Goal: Information Seeking & Learning: Compare options

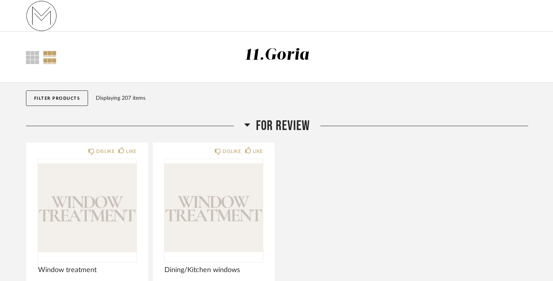
click at [66, 97] on button "Filter Products" at bounding box center [57, 98] width 62 height 16
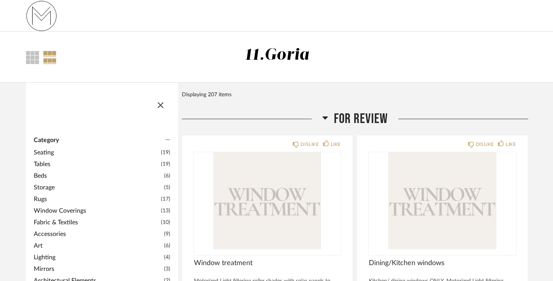
click at [50, 208] on span "Window Coverings" at bounding box center [96, 210] width 125 height 9
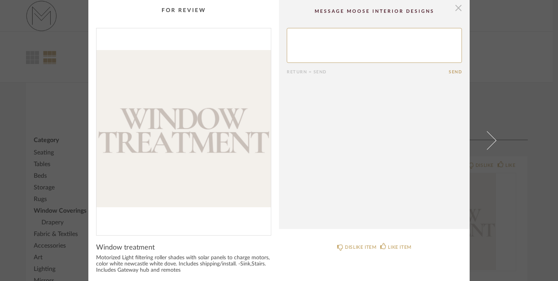
click at [456, 7] on span "button" at bounding box center [459, 8] width 16 height 16
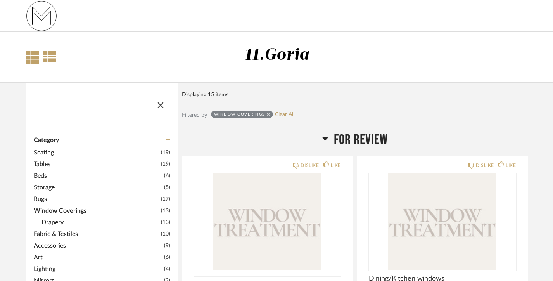
click at [32, 58] on div at bounding box center [32, 57] width 13 height 13
click at [161, 101] on span "button" at bounding box center [160, 103] width 19 height 19
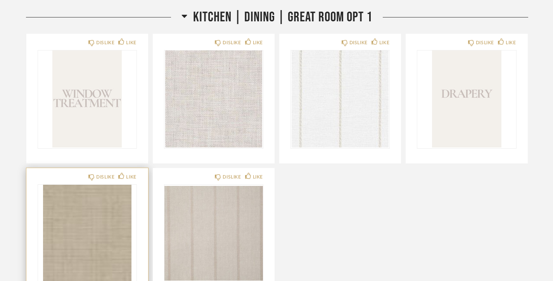
scroll to position [299, 0]
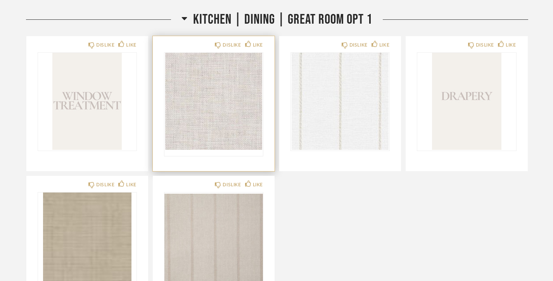
click at [213, 137] on img "0" at bounding box center [213, 101] width 98 height 97
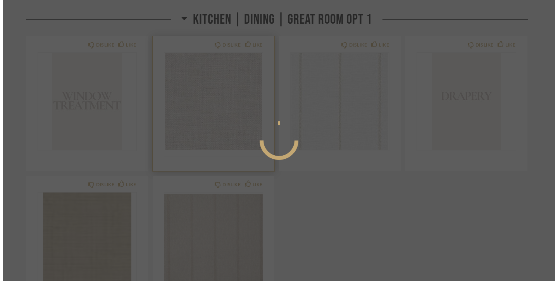
scroll to position [0, 0]
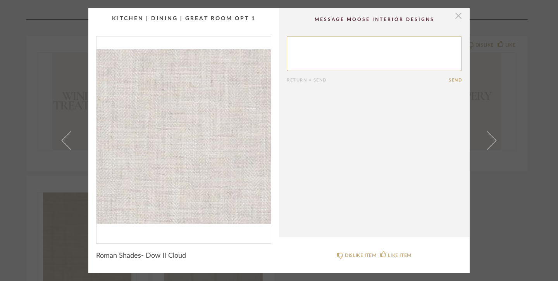
click at [456, 15] on span "button" at bounding box center [459, 16] width 16 height 16
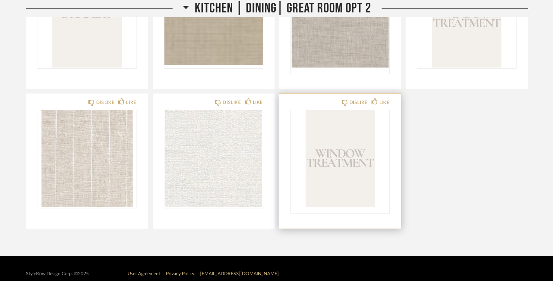
scroll to position [703, 0]
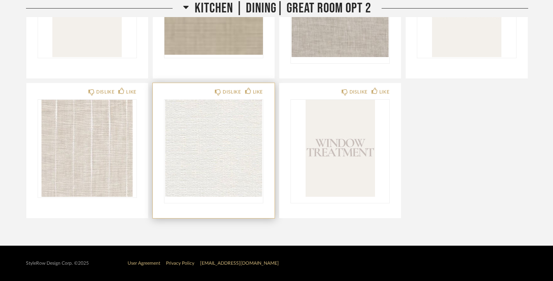
click at [222, 161] on img "0" at bounding box center [213, 148] width 98 height 97
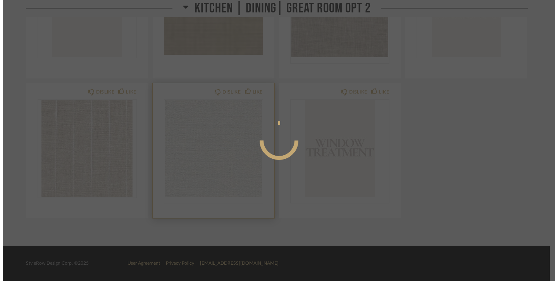
scroll to position [0, 0]
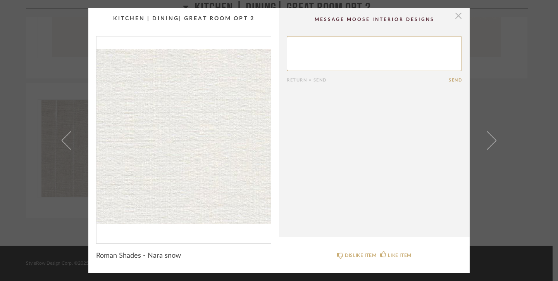
click at [454, 16] on span "button" at bounding box center [459, 16] width 16 height 16
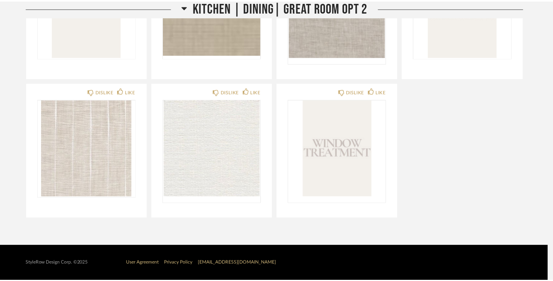
scroll to position [703, 0]
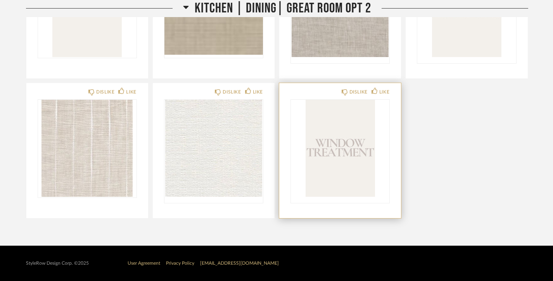
click at [347, 145] on img "0" at bounding box center [340, 148] width 98 height 97
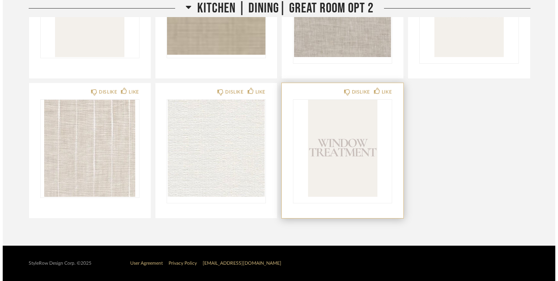
scroll to position [0, 0]
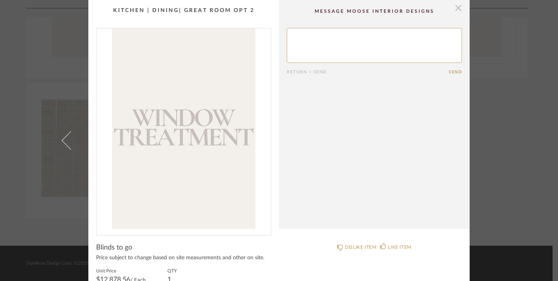
click at [454, 9] on span "button" at bounding box center [459, 8] width 16 height 16
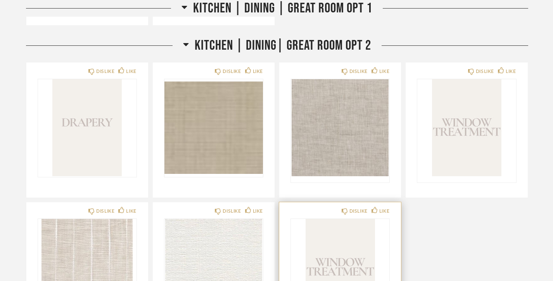
scroll to position [575, 0]
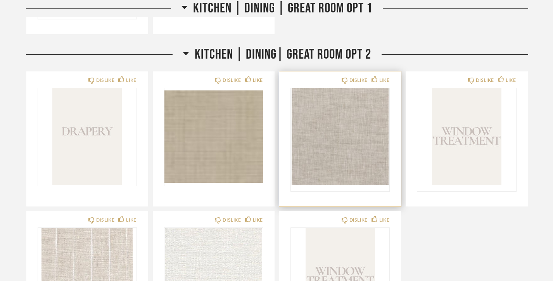
click at [358, 129] on img "0" at bounding box center [340, 136] width 98 height 97
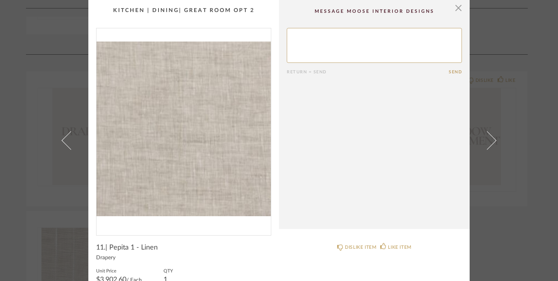
scroll to position [0, 0]
click at [456, 5] on span "button" at bounding box center [459, 8] width 16 height 16
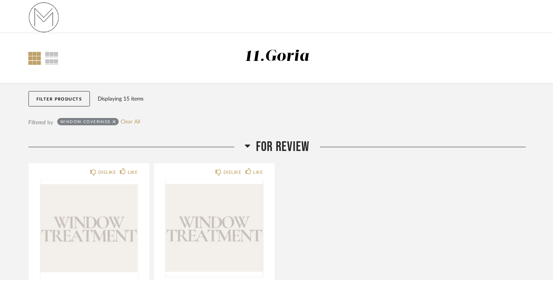
scroll to position [575, 0]
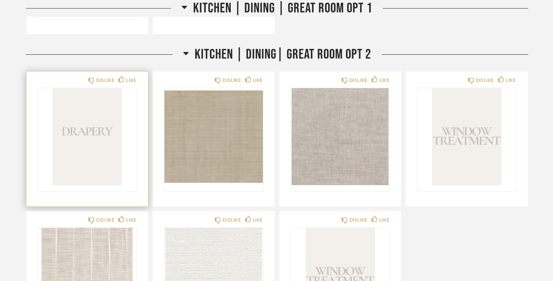
click at [88, 138] on img "0" at bounding box center [87, 136] width 98 height 97
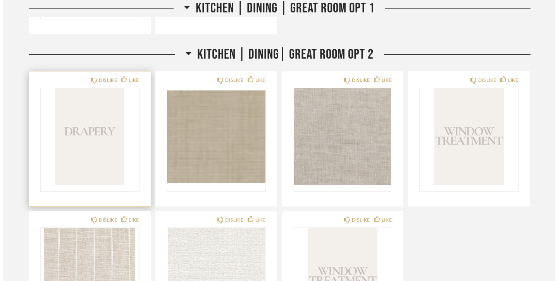
scroll to position [0, 0]
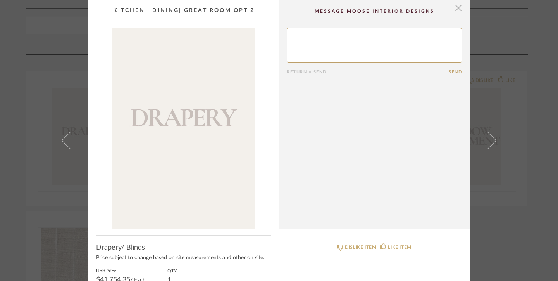
click at [455, 7] on span "button" at bounding box center [459, 8] width 16 height 16
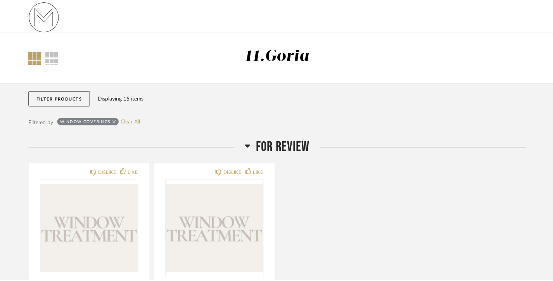
scroll to position [575, 0]
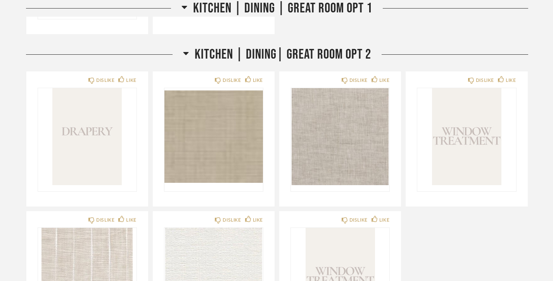
click at [207, 6] on span "Kitchen | Dining | Great Room Opt 1" at bounding box center [282, 8] width 179 height 17
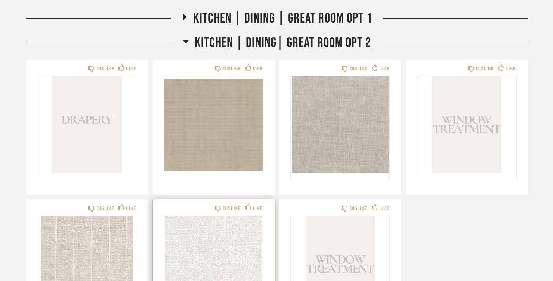
scroll to position [296, 0]
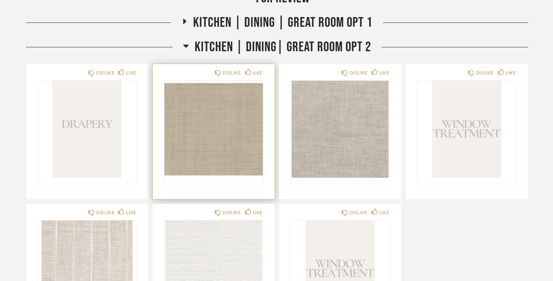
click at [219, 133] on img "0" at bounding box center [213, 129] width 98 height 97
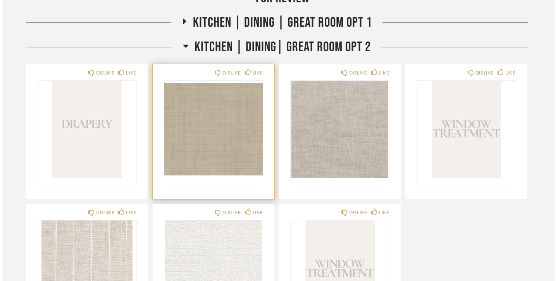
scroll to position [0, 0]
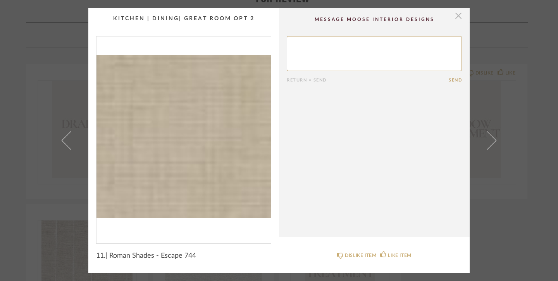
click at [456, 16] on span "button" at bounding box center [459, 16] width 16 height 16
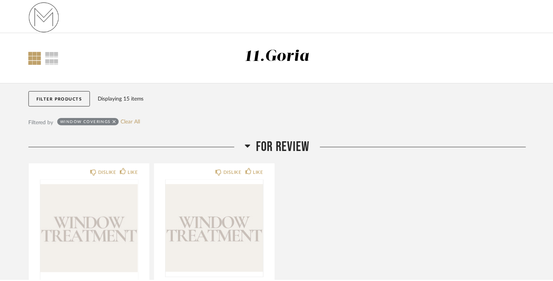
scroll to position [296, 0]
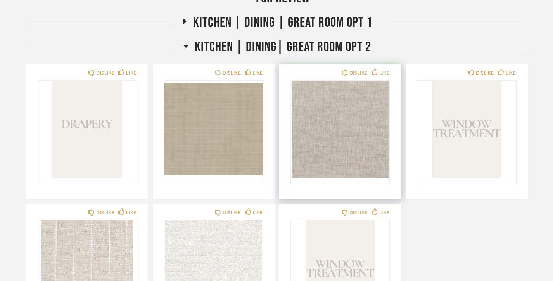
click at [342, 131] on img "0" at bounding box center [340, 129] width 98 height 97
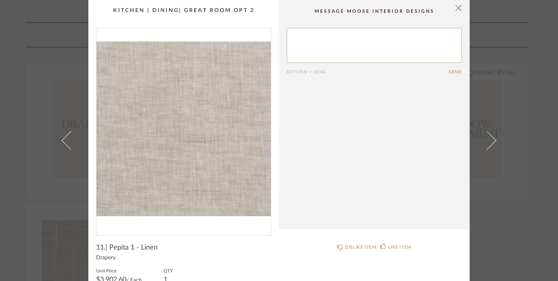
scroll to position [0, 0]
click at [457, 7] on span "button" at bounding box center [459, 8] width 16 height 16
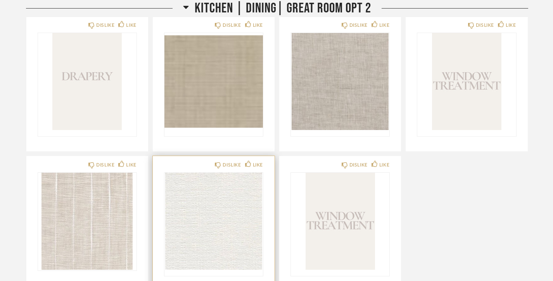
scroll to position [417, 0]
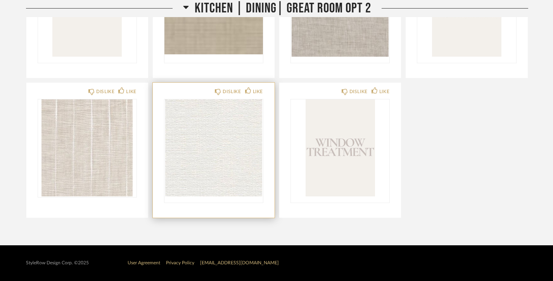
click at [232, 169] on img "0" at bounding box center [213, 147] width 98 height 97
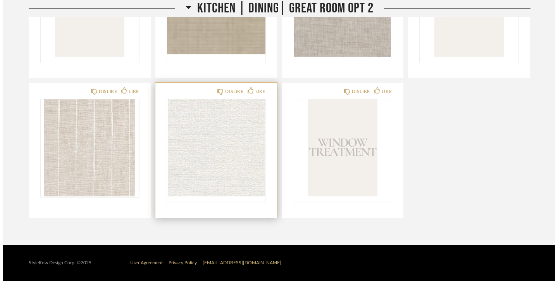
scroll to position [0, 0]
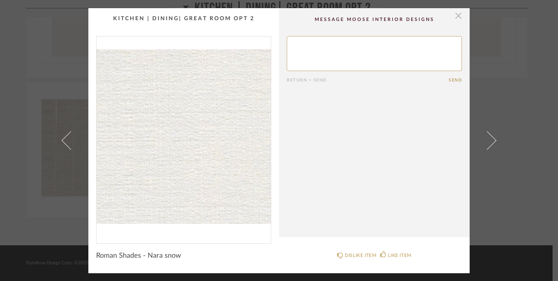
click at [457, 14] on span "button" at bounding box center [459, 16] width 16 height 16
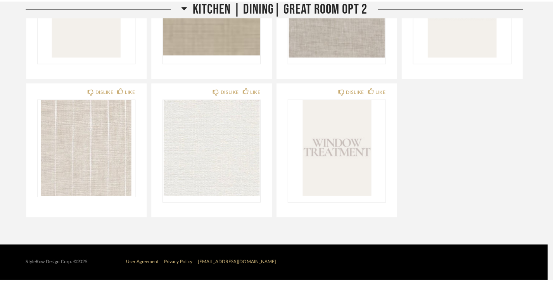
scroll to position [416, 0]
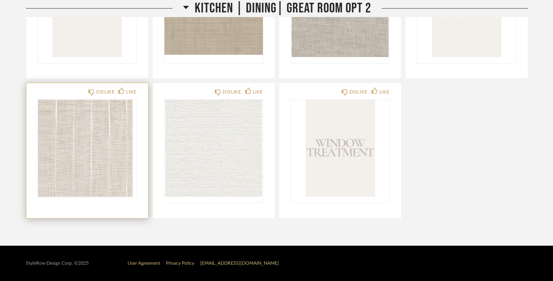
click at [103, 135] on div at bounding box center [87, 148] width 98 height 97
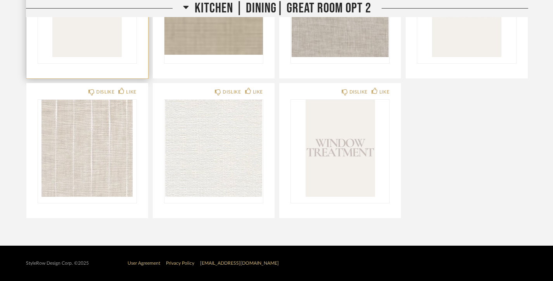
click at [79, 36] on img "0" at bounding box center [87, 8] width 98 height 97
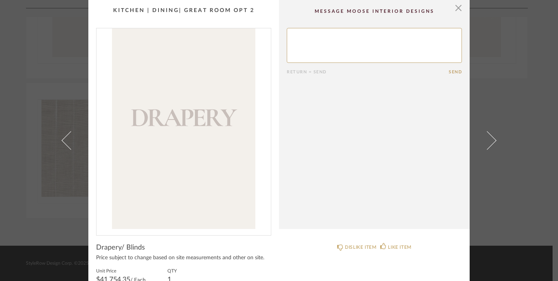
scroll to position [0, 0]
click at [456, 5] on span "button" at bounding box center [459, 8] width 16 height 16
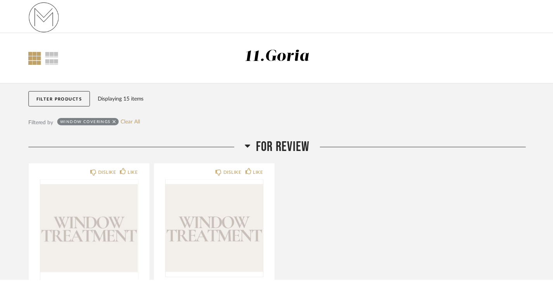
scroll to position [416, 0]
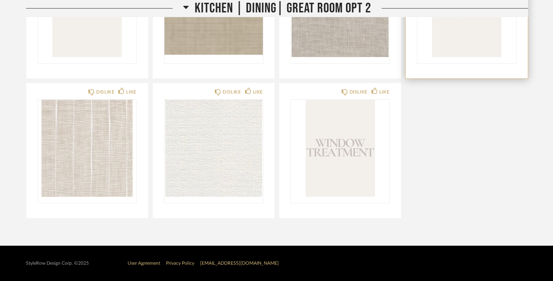
click at [442, 31] on img "0" at bounding box center [466, 8] width 98 height 97
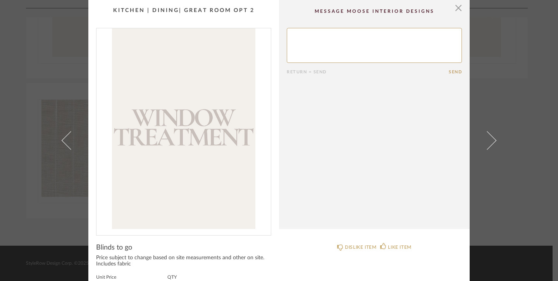
scroll to position [0, 0]
click at [456, 4] on span "button" at bounding box center [459, 8] width 16 height 16
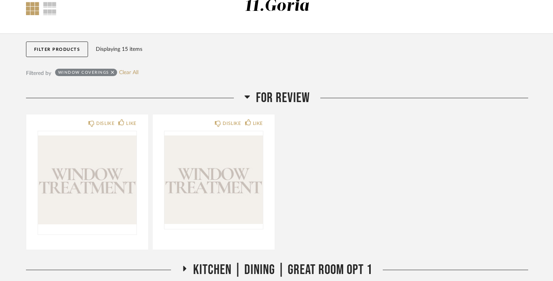
scroll to position [37, 0]
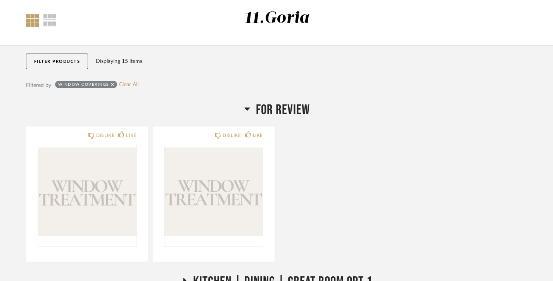
click at [312, 207] on div "DISLIKE LIKE DISLIKE LIKE" at bounding box center [277, 194] width 502 height 136
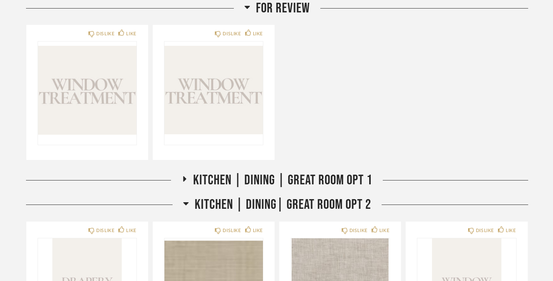
scroll to position [140, 0]
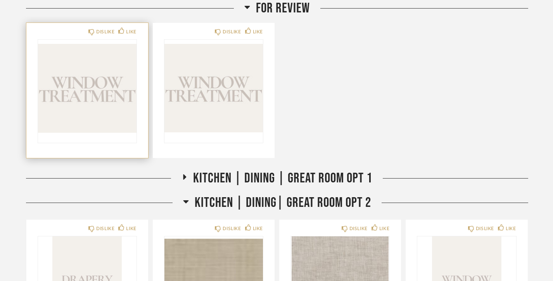
click at [107, 112] on img "0" at bounding box center [87, 88] width 98 height 97
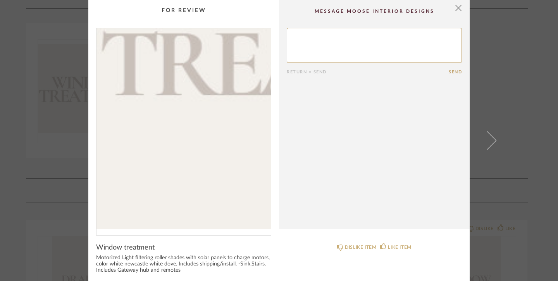
scroll to position [0, 0]
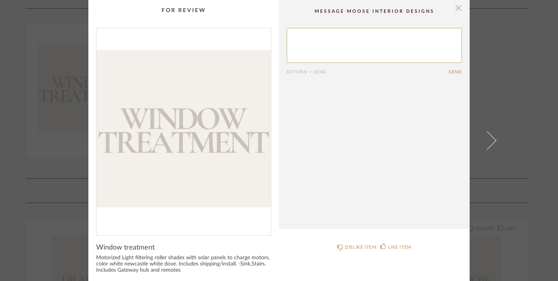
click at [455, 8] on span "button" at bounding box center [459, 8] width 16 height 16
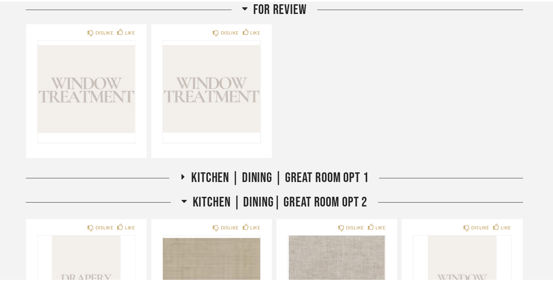
scroll to position [140, 0]
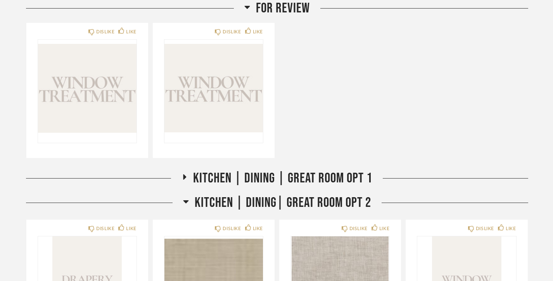
click at [220, 178] on span "Kitchen | Dining | Great Room Opt 1" at bounding box center [282, 178] width 179 height 17
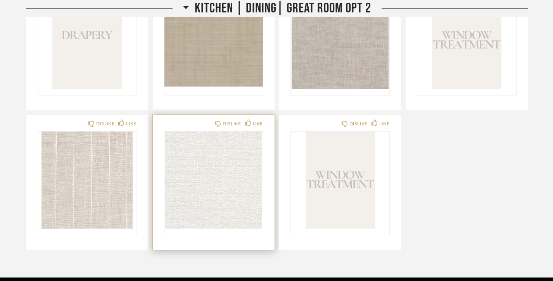
scroll to position [664, 0]
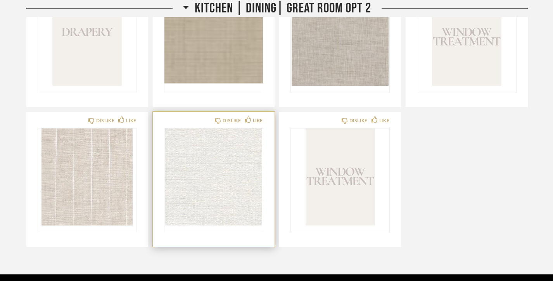
click at [226, 183] on img "0" at bounding box center [213, 176] width 98 height 97
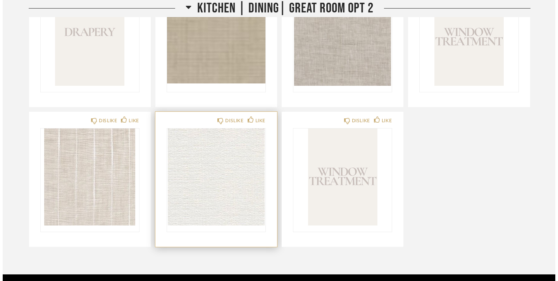
scroll to position [0, 0]
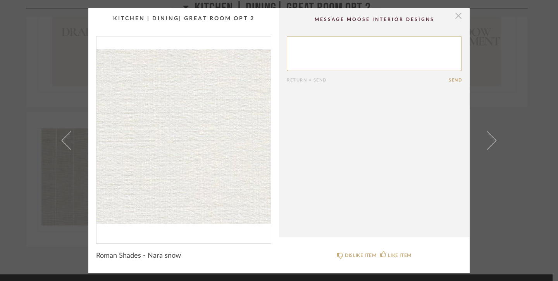
click at [457, 14] on span "button" at bounding box center [459, 16] width 16 height 16
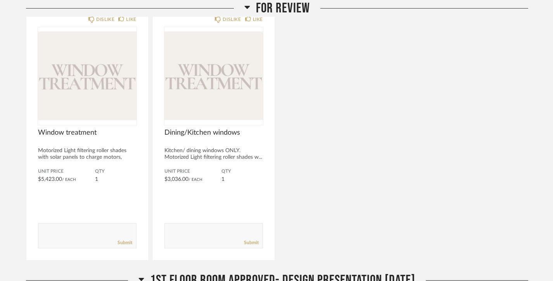
scroll to position [136, 0]
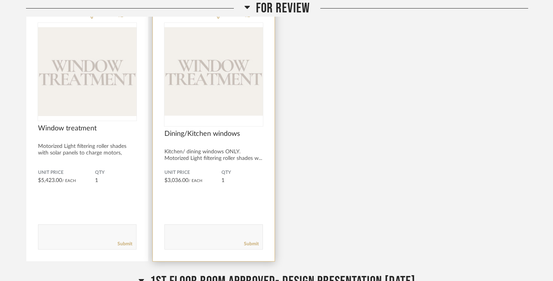
click at [191, 96] on img "0" at bounding box center [213, 71] width 98 height 97
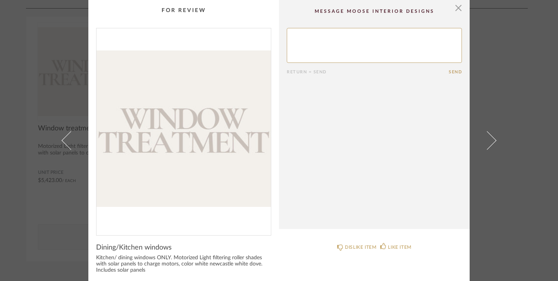
scroll to position [0, 0]
click at [453, 8] on span "button" at bounding box center [459, 8] width 16 height 16
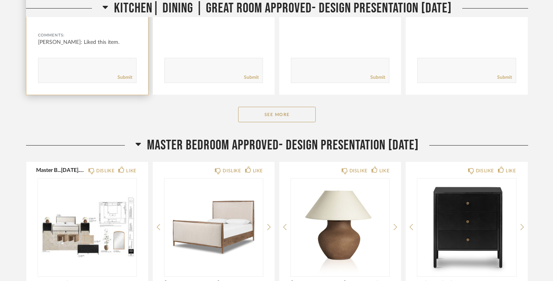
scroll to position [903, 0]
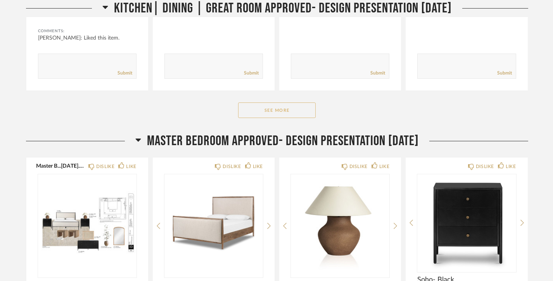
click at [285, 106] on button "See More" at bounding box center [277, 110] width 78 height 16
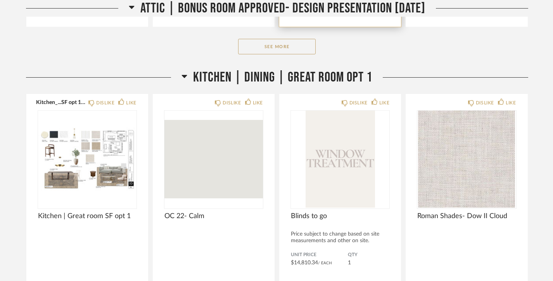
scroll to position [2351, 0]
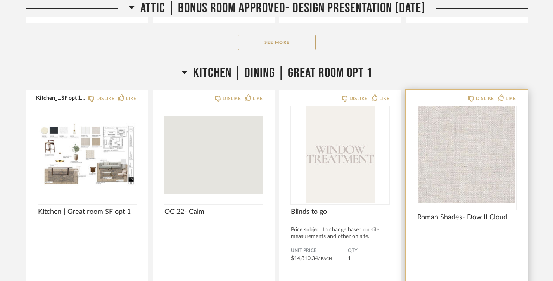
click at [447, 159] on img "0" at bounding box center [466, 154] width 98 height 97
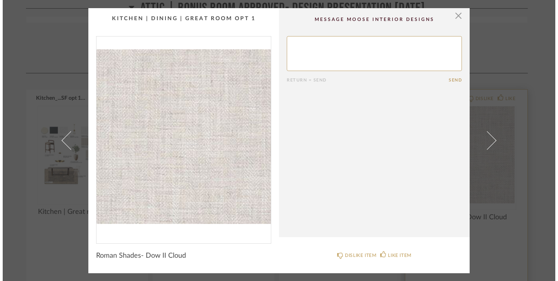
scroll to position [0, 0]
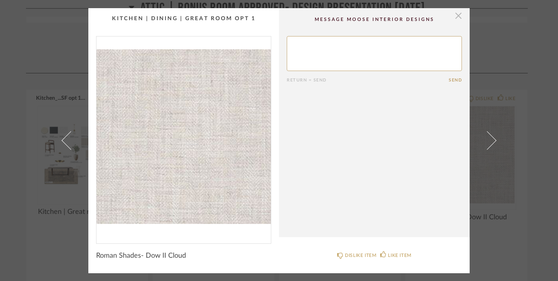
click at [453, 16] on span "button" at bounding box center [459, 16] width 16 height 16
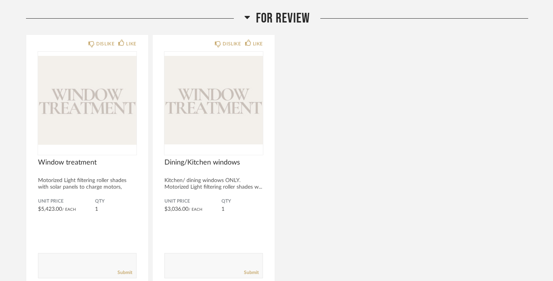
scroll to position [127, 0]
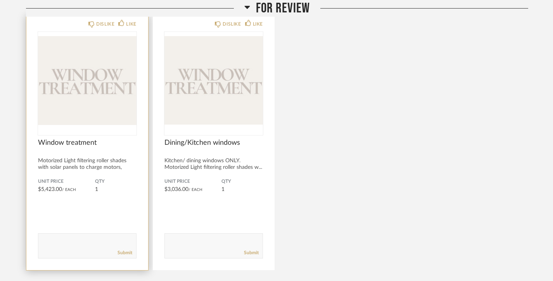
click at [72, 94] on img "0" at bounding box center [87, 80] width 98 height 97
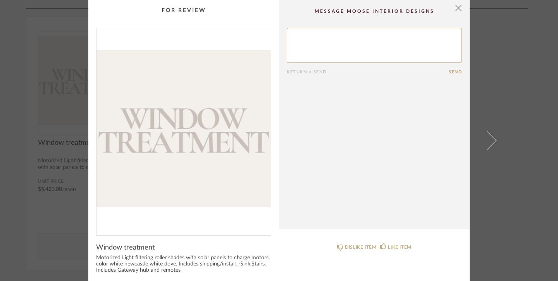
scroll to position [0, 0]
click at [454, 7] on span "button" at bounding box center [459, 8] width 16 height 16
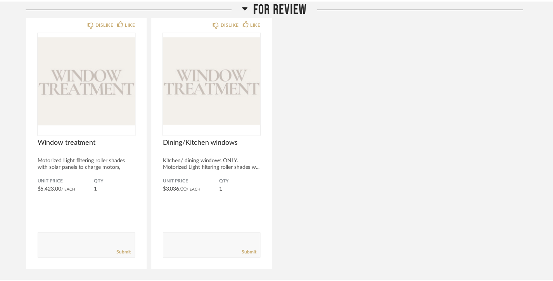
scroll to position [127, 0]
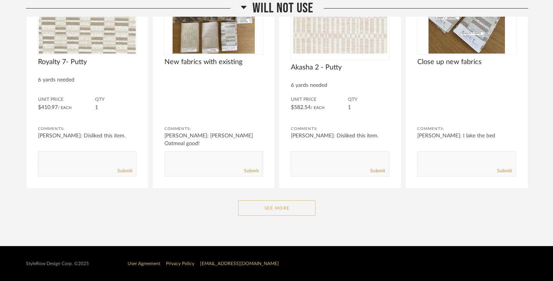
scroll to position [5924, 0]
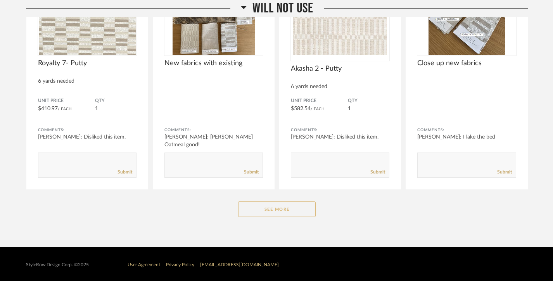
click at [269, 206] on button "See More" at bounding box center [277, 209] width 78 height 16
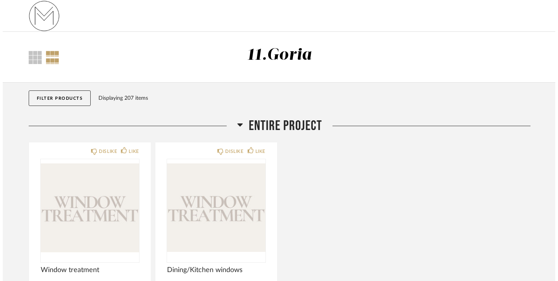
scroll to position [0, 0]
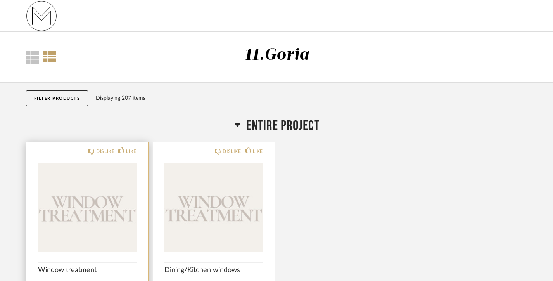
click at [98, 211] on img "0" at bounding box center [87, 207] width 98 height 97
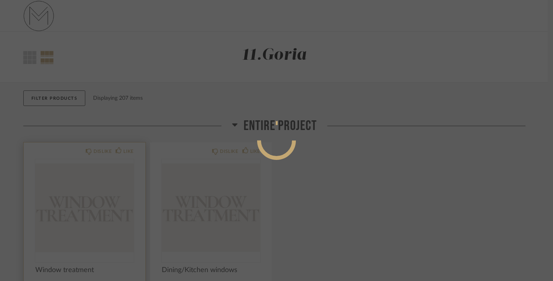
click at [98, 211] on div at bounding box center [276, 140] width 553 height 281
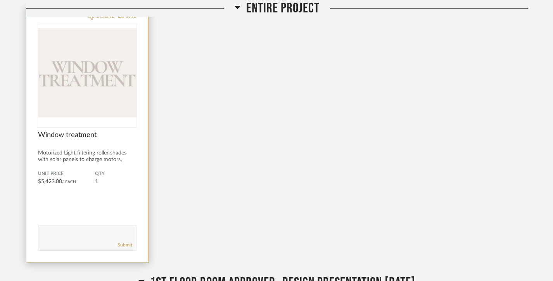
scroll to position [136, 0]
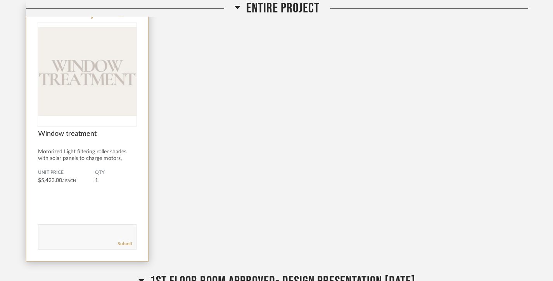
click at [110, 96] on img "0" at bounding box center [87, 71] width 98 height 97
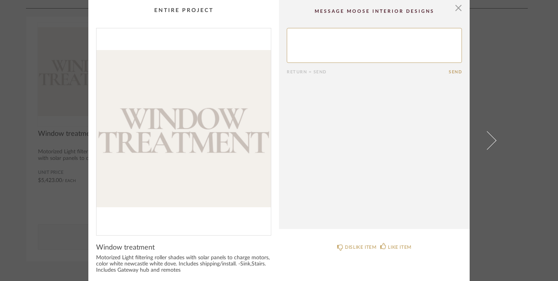
scroll to position [0, 0]
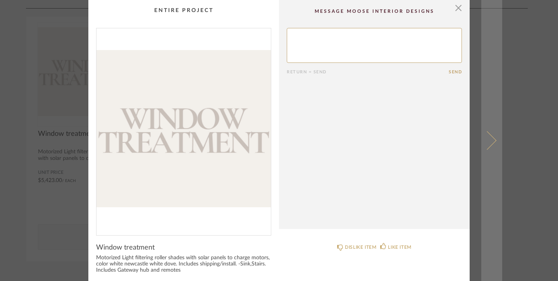
click at [495, 137] on link at bounding box center [491, 140] width 21 height 281
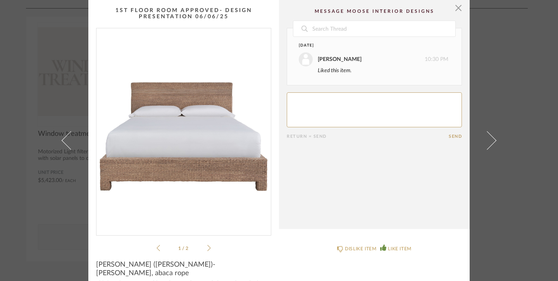
click at [493, 135] on link at bounding box center [491, 140] width 21 height 281
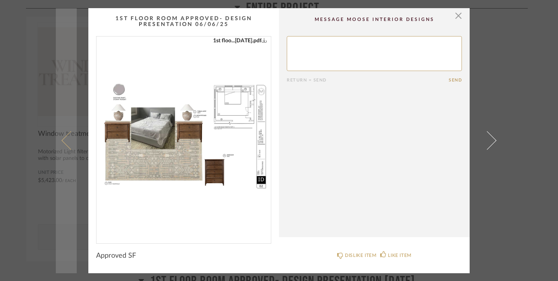
click at [61, 135] on link at bounding box center [66, 140] width 21 height 265
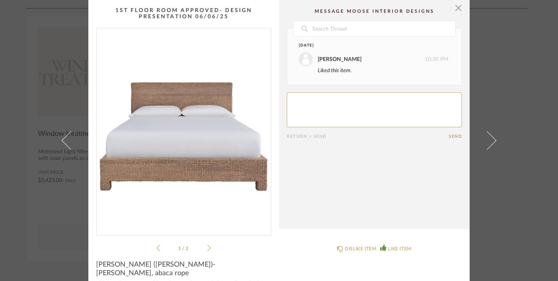
click at [61, 135] on link at bounding box center [66, 140] width 21 height 281
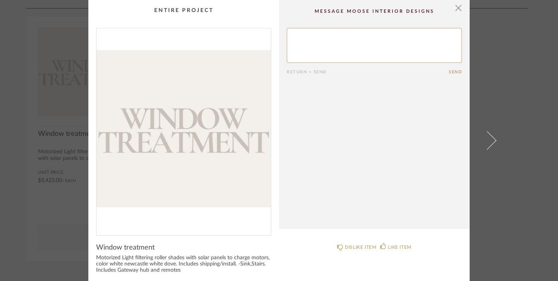
click at [61, 135] on div "× Return = Send Send Window treatment Motorized Light filtering roller shades w…" at bounding box center [279, 167] width 447 height 334
click at [454, 9] on span "button" at bounding box center [459, 8] width 16 height 16
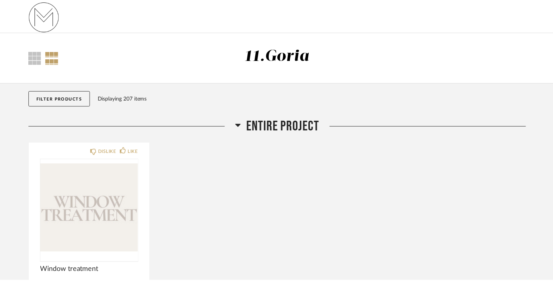
scroll to position [136, 0]
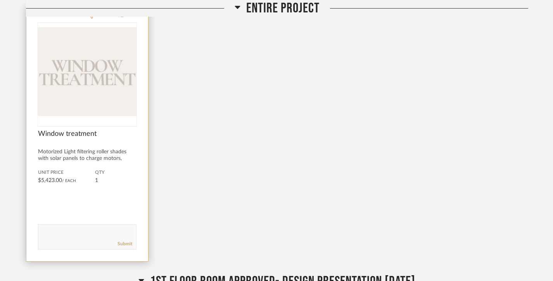
click at [69, 80] on img "0" at bounding box center [87, 71] width 98 height 97
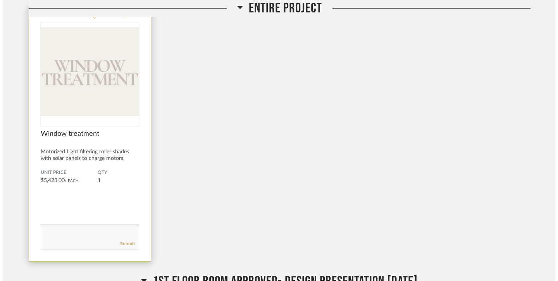
scroll to position [0, 0]
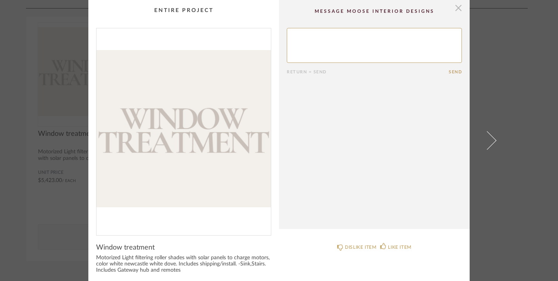
click at [456, 8] on span "button" at bounding box center [459, 8] width 16 height 16
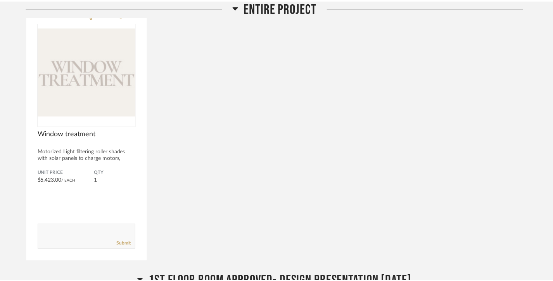
scroll to position [136, 0]
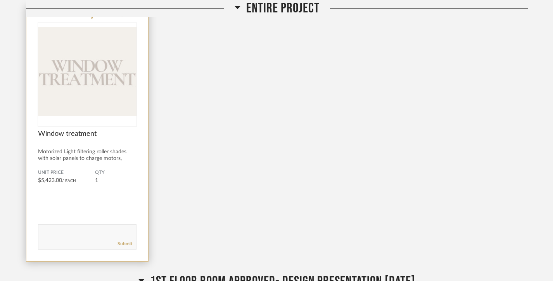
click at [119, 93] on img "0" at bounding box center [87, 71] width 98 height 97
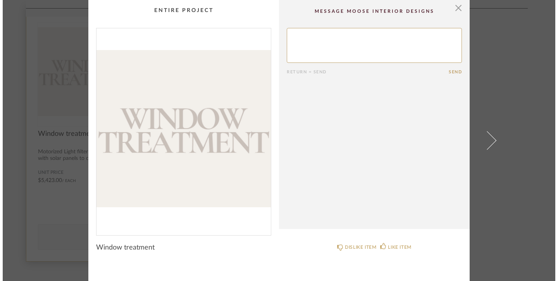
scroll to position [0, 0]
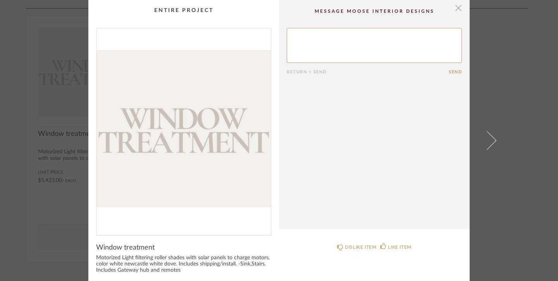
click at [456, 7] on span "button" at bounding box center [459, 8] width 16 height 16
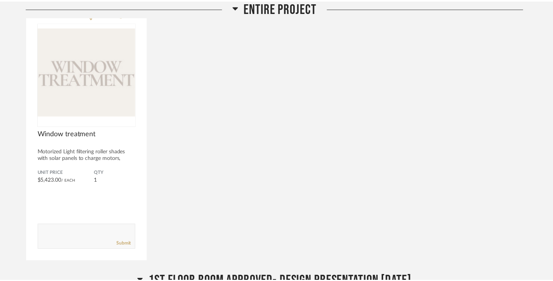
scroll to position [136, 0]
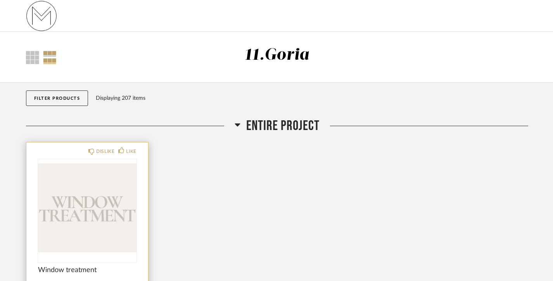
click at [101, 172] on img "0" at bounding box center [87, 207] width 98 height 97
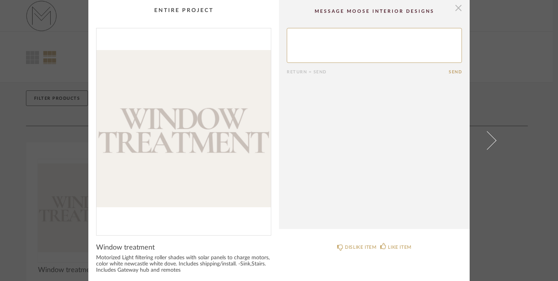
click at [452, 9] on span "button" at bounding box center [459, 8] width 16 height 16
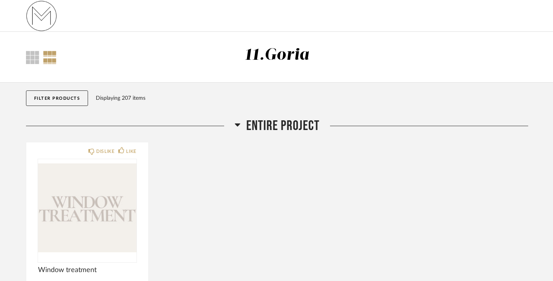
click at [259, 125] on span "Entire Project" at bounding box center [282, 125] width 73 height 17
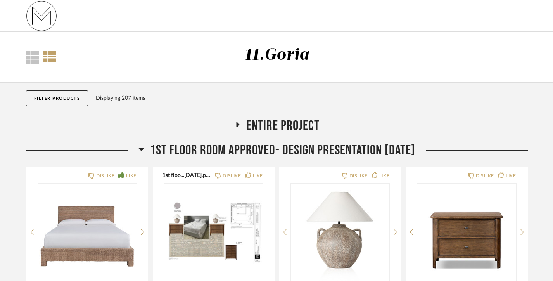
click at [259, 125] on span "Entire Project" at bounding box center [282, 125] width 73 height 17
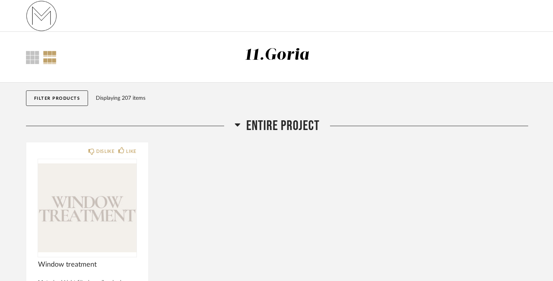
click at [67, 98] on button "Filter Products" at bounding box center [57, 98] width 62 height 16
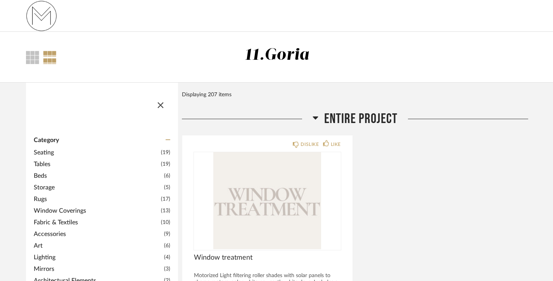
click at [75, 207] on span "Window Coverings" at bounding box center [96, 210] width 125 height 9
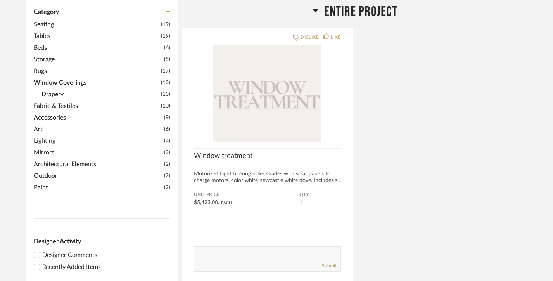
scroll to position [112, 0]
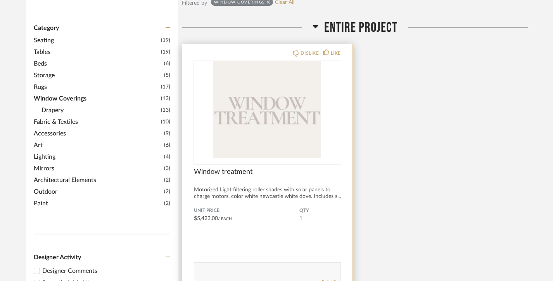
click at [289, 148] on img "0" at bounding box center [267, 109] width 147 height 97
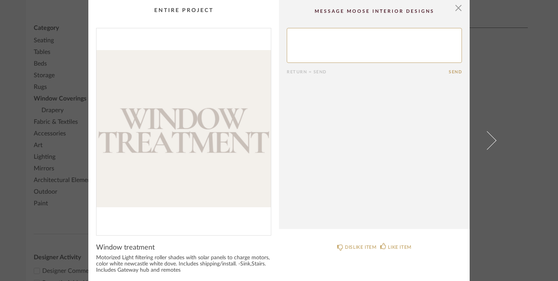
scroll to position [0, 0]
click at [455, 7] on span "button" at bounding box center [459, 8] width 16 height 16
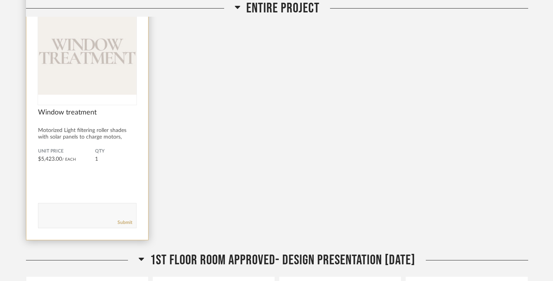
scroll to position [187, 0]
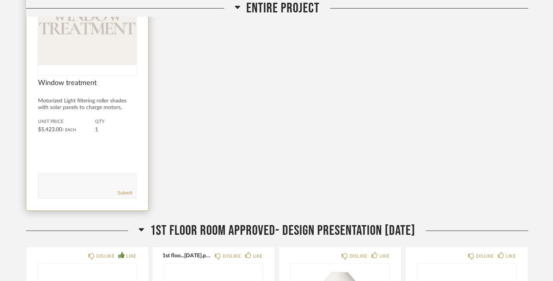
click at [73, 81] on span "Window treatment" at bounding box center [87, 83] width 98 height 9
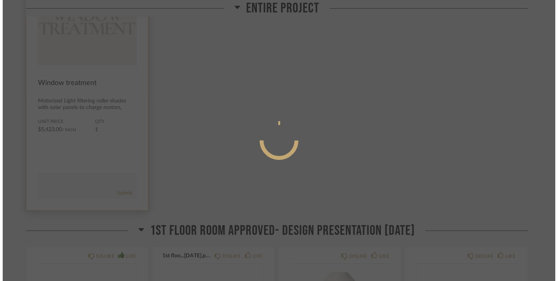
scroll to position [0, 0]
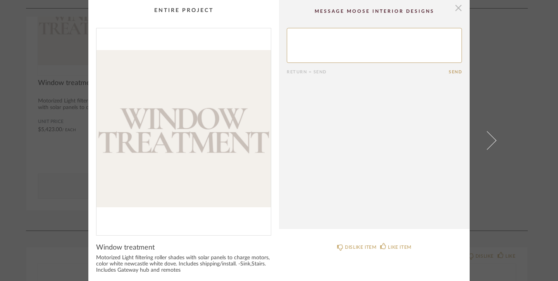
click at [456, 7] on span "button" at bounding box center [459, 8] width 16 height 16
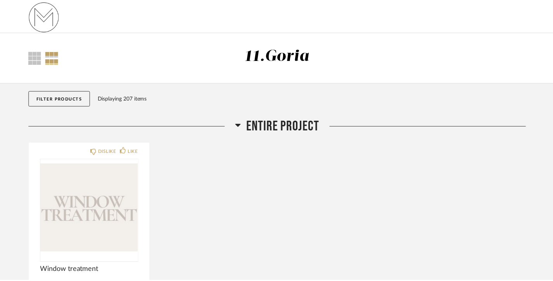
scroll to position [187, 0]
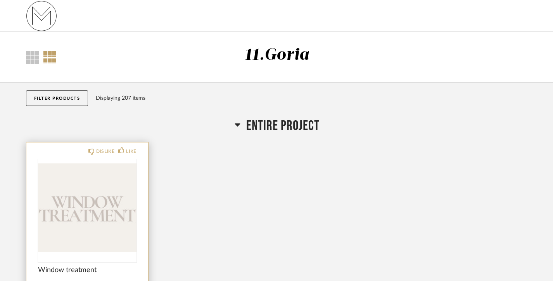
click at [101, 190] on img "0" at bounding box center [87, 207] width 98 height 97
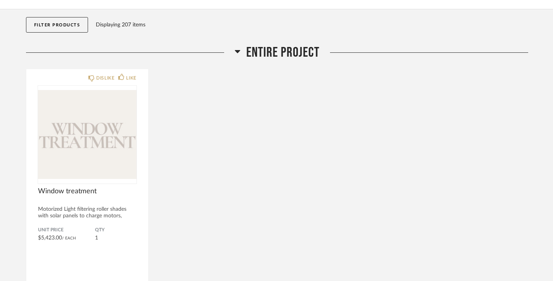
scroll to position [70, 0]
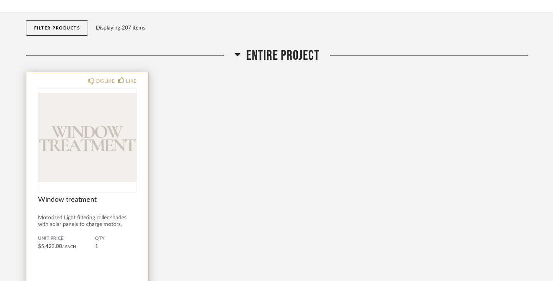
click at [85, 158] on img "0" at bounding box center [87, 137] width 98 height 97
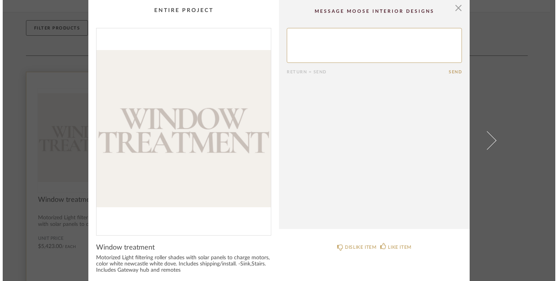
scroll to position [0, 0]
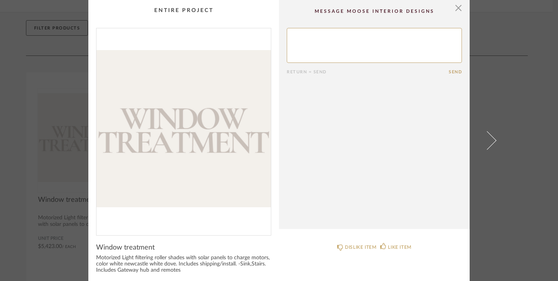
click at [202, 272] on div "Window treatment Motorized Light filtering roller shades with solar panels to c…" at bounding box center [183, 284] width 175 height 83
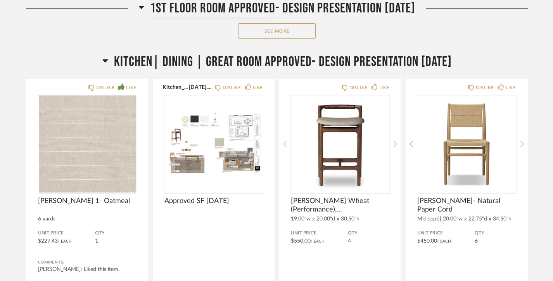
scroll to position [672, 0]
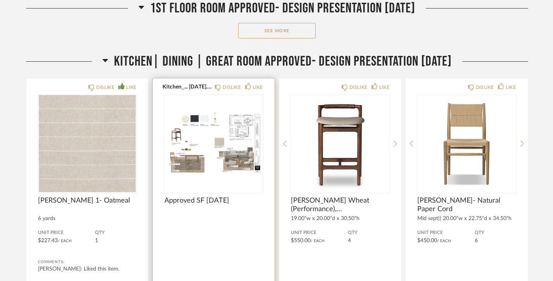
click at [208, 246] on div at bounding box center [213, 240] width 98 height 21
click at [224, 223] on div "Kitchen_... [DATE].pdf DISLIKE LIKE Approved SF [DATE] Comments: Submit" at bounding box center [214, 199] width 122 height 243
click at [222, 148] on img "0" at bounding box center [213, 143] width 98 height 97
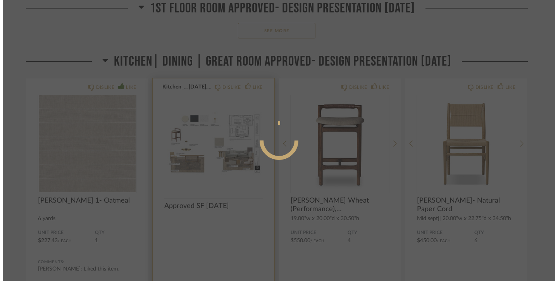
scroll to position [0, 0]
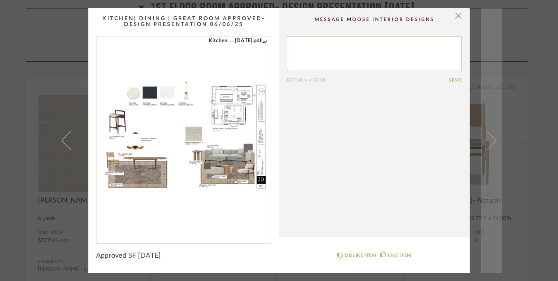
click at [487, 141] on span at bounding box center [487, 140] width 19 height 19
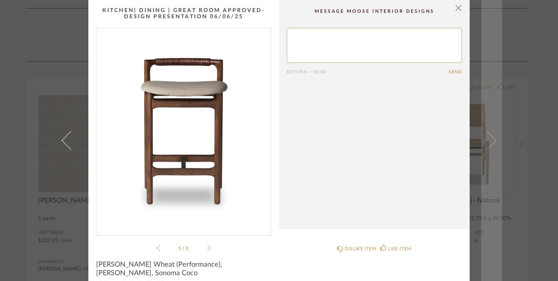
click at [487, 141] on span at bounding box center [487, 140] width 19 height 19
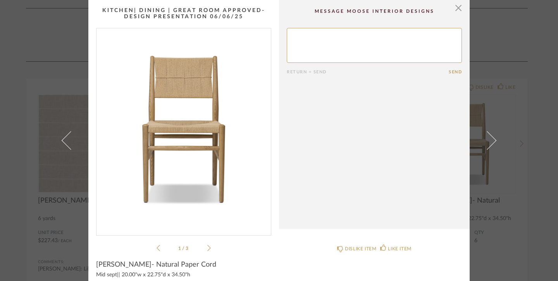
click at [487, 141] on span at bounding box center [487, 140] width 19 height 19
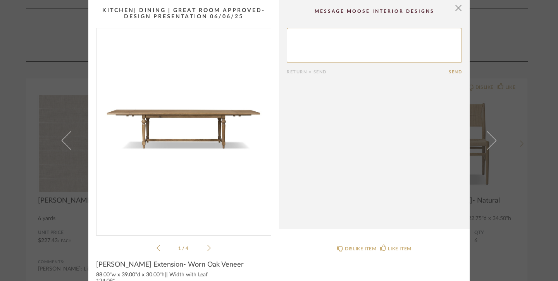
click at [487, 141] on span at bounding box center [487, 140] width 19 height 19
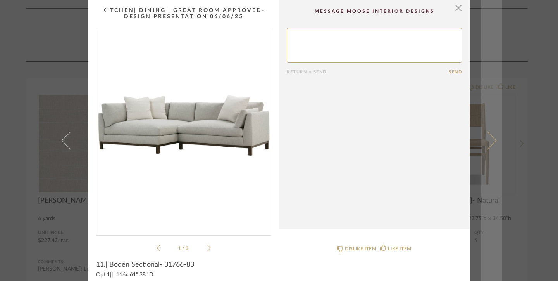
click at [488, 141] on span at bounding box center [487, 140] width 19 height 19
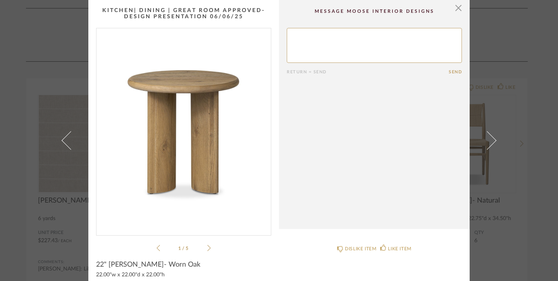
click at [488, 141] on span at bounding box center [487, 140] width 19 height 19
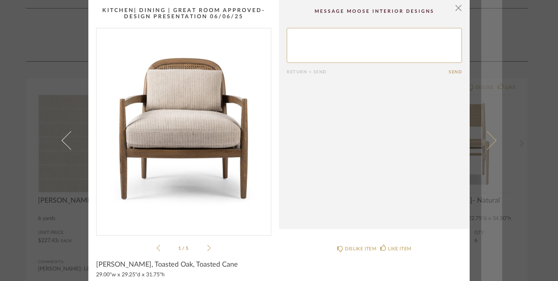
click at [488, 141] on span at bounding box center [487, 140] width 19 height 19
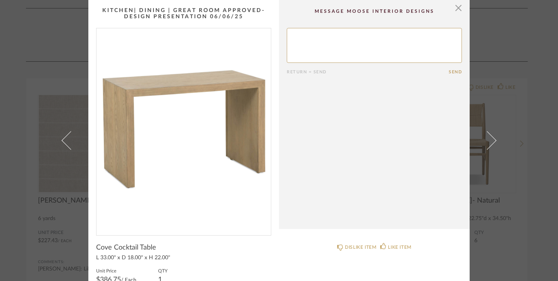
click at [488, 141] on span at bounding box center [487, 140] width 19 height 19
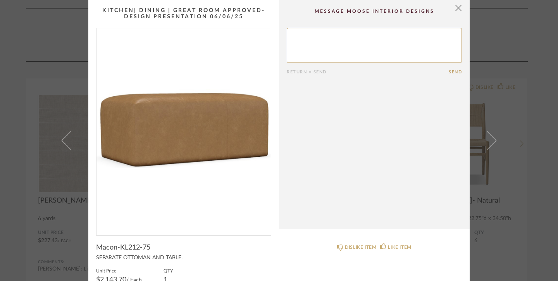
click at [488, 141] on span at bounding box center [487, 140] width 19 height 19
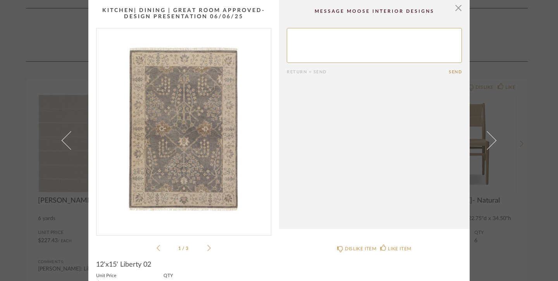
click at [488, 141] on span at bounding box center [487, 140] width 19 height 19
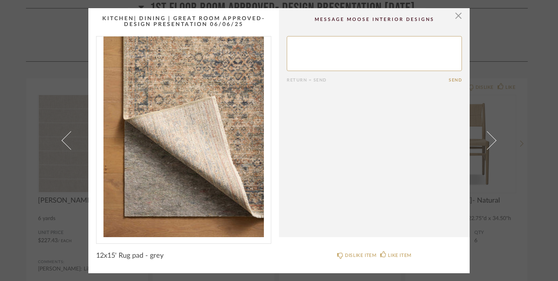
click at [488, 141] on span at bounding box center [487, 140] width 19 height 19
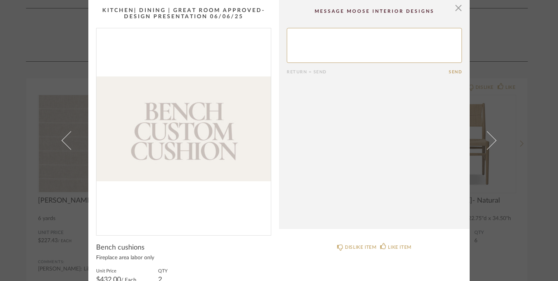
click at [488, 141] on span at bounding box center [487, 140] width 19 height 19
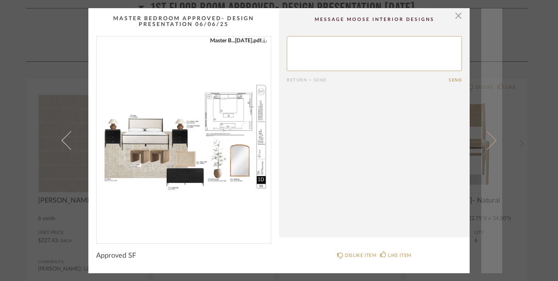
click at [488, 140] on span at bounding box center [487, 140] width 19 height 19
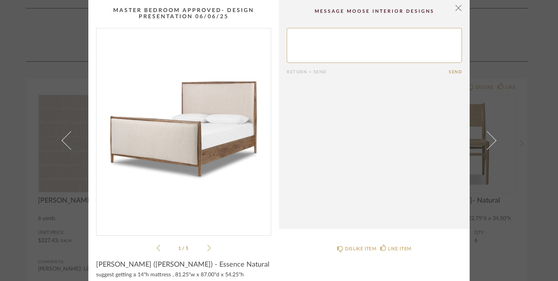
click at [488, 140] on span at bounding box center [487, 140] width 19 height 19
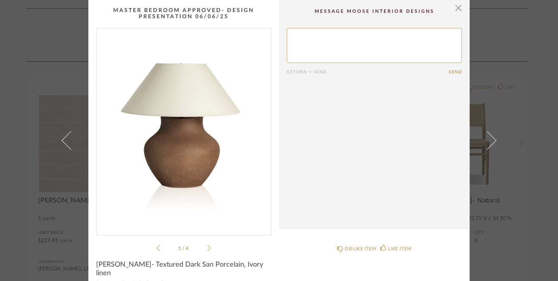
click at [488, 140] on span at bounding box center [487, 140] width 19 height 19
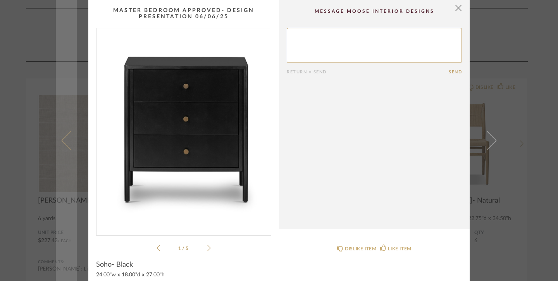
click at [63, 141] on span at bounding box center [71, 140] width 19 height 19
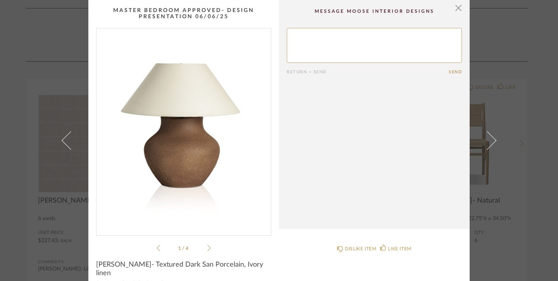
click at [63, 141] on span at bounding box center [71, 140] width 19 height 19
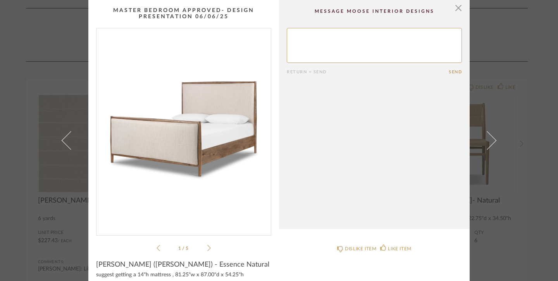
click at [63, 141] on span at bounding box center [71, 140] width 19 height 19
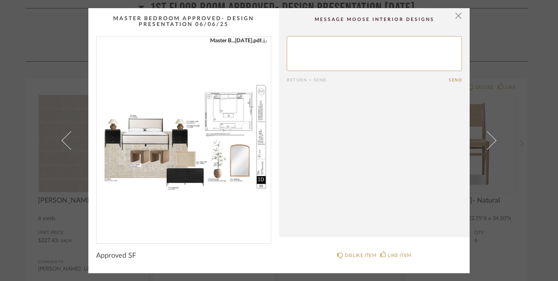
click at [63, 141] on span at bounding box center [71, 140] width 19 height 19
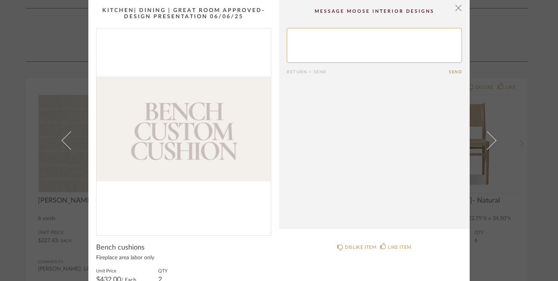
click at [63, 141] on span at bounding box center [71, 140] width 19 height 19
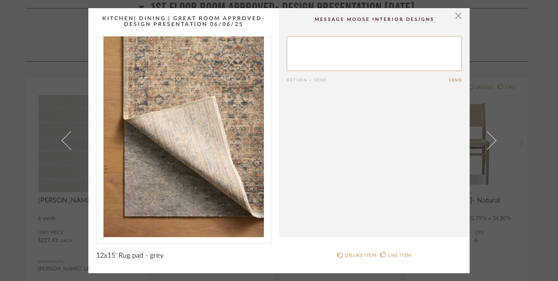
click at [63, 141] on span at bounding box center [71, 140] width 19 height 19
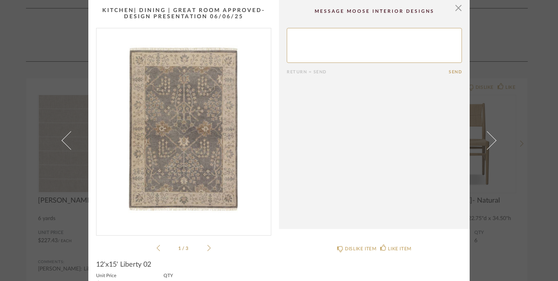
click at [63, 141] on span at bounding box center [71, 140] width 19 height 19
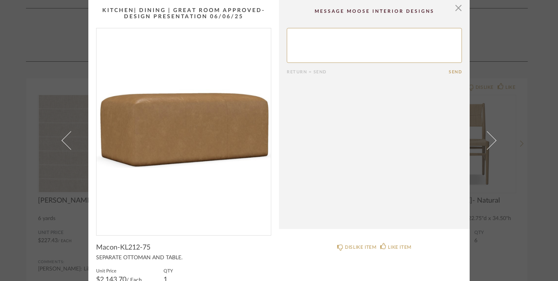
click at [63, 141] on span at bounding box center [71, 140] width 19 height 19
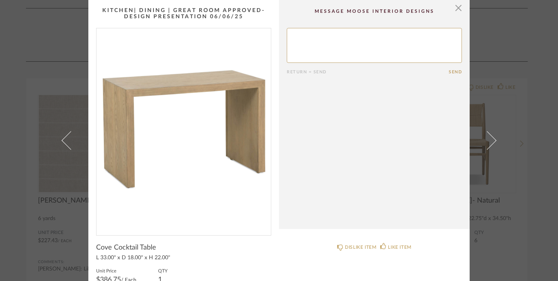
click at [63, 141] on span at bounding box center [71, 140] width 19 height 19
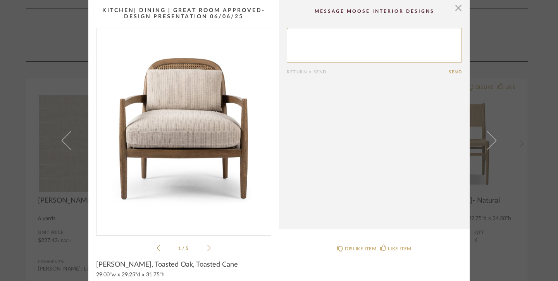
click at [63, 141] on span at bounding box center [71, 140] width 19 height 19
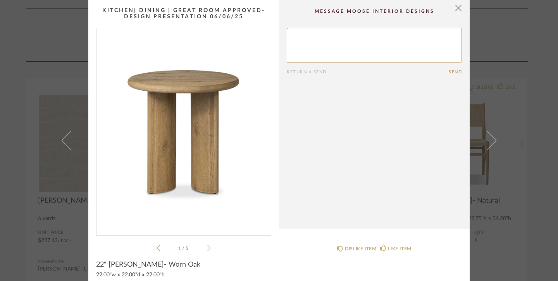
click at [63, 141] on span at bounding box center [71, 140] width 19 height 19
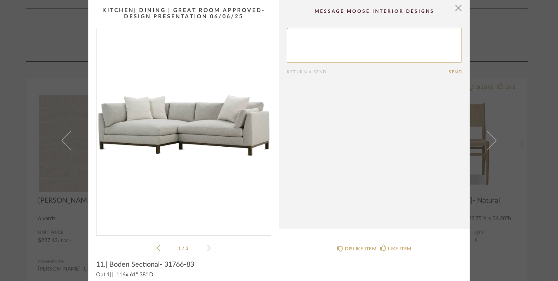
click at [63, 141] on span at bounding box center [71, 140] width 19 height 19
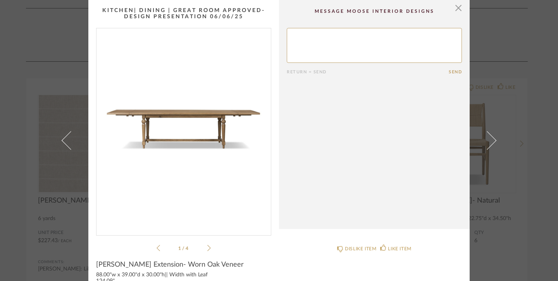
click at [63, 141] on span at bounding box center [71, 140] width 19 height 19
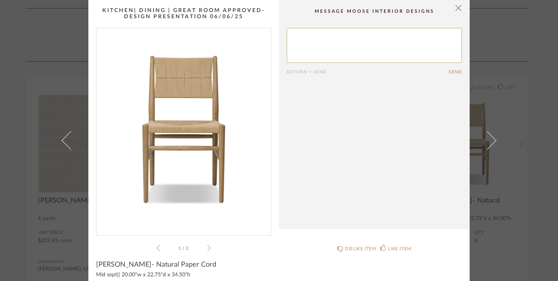
click at [63, 141] on span at bounding box center [71, 140] width 19 height 19
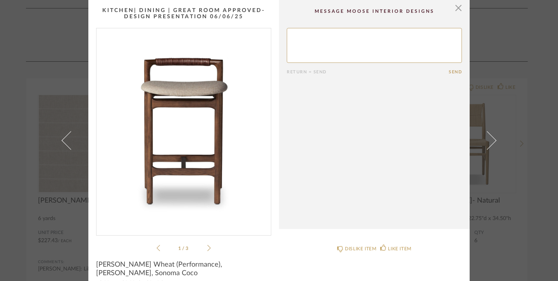
click at [63, 141] on span at bounding box center [71, 140] width 19 height 19
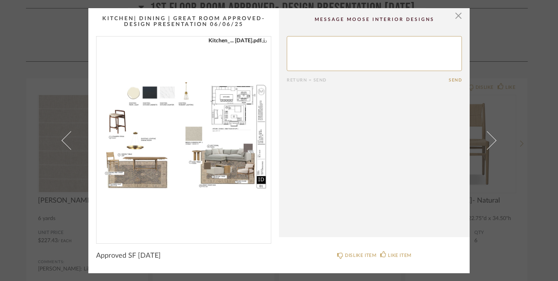
click at [63, 141] on span at bounding box center [71, 140] width 19 height 19
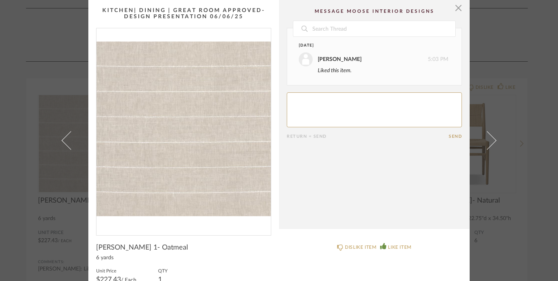
click at [63, 141] on span at bounding box center [71, 140] width 19 height 19
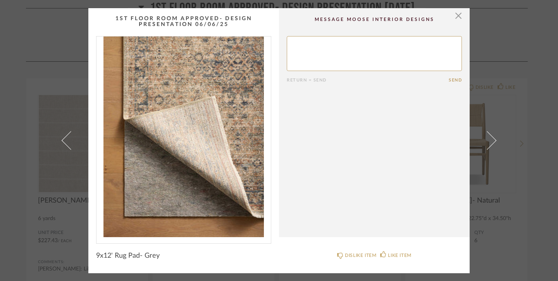
click at [63, 141] on span at bounding box center [71, 140] width 19 height 19
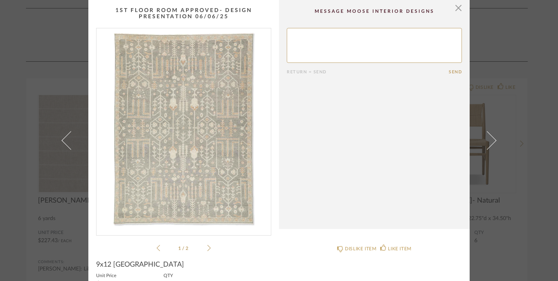
click at [63, 143] on span at bounding box center [71, 140] width 19 height 19
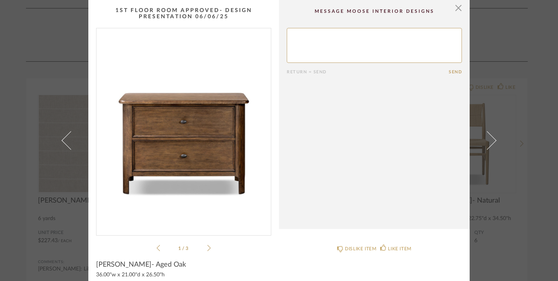
click at [63, 143] on span at bounding box center [71, 140] width 19 height 19
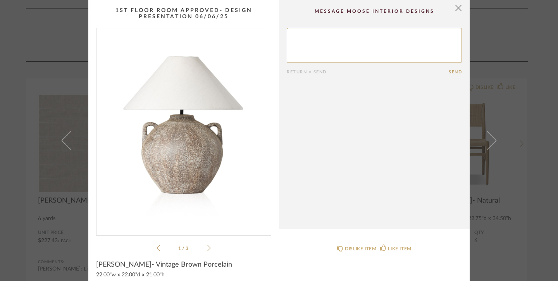
click at [63, 143] on span at bounding box center [71, 140] width 19 height 19
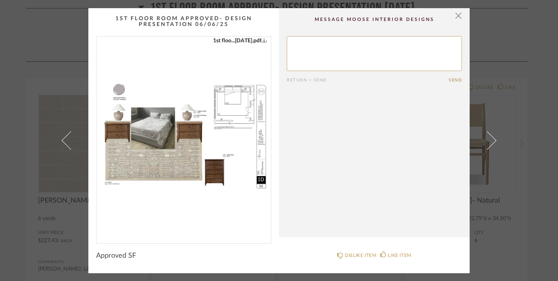
click at [63, 143] on span at bounding box center [71, 140] width 19 height 19
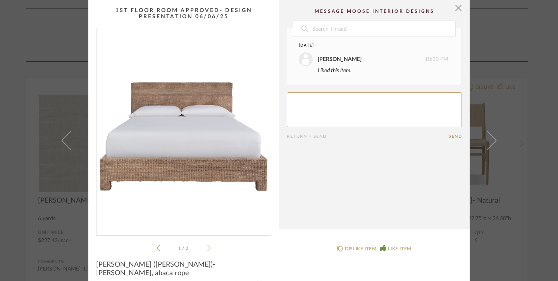
click at [63, 143] on span at bounding box center [71, 140] width 19 height 19
